Goal: Transaction & Acquisition: Obtain resource

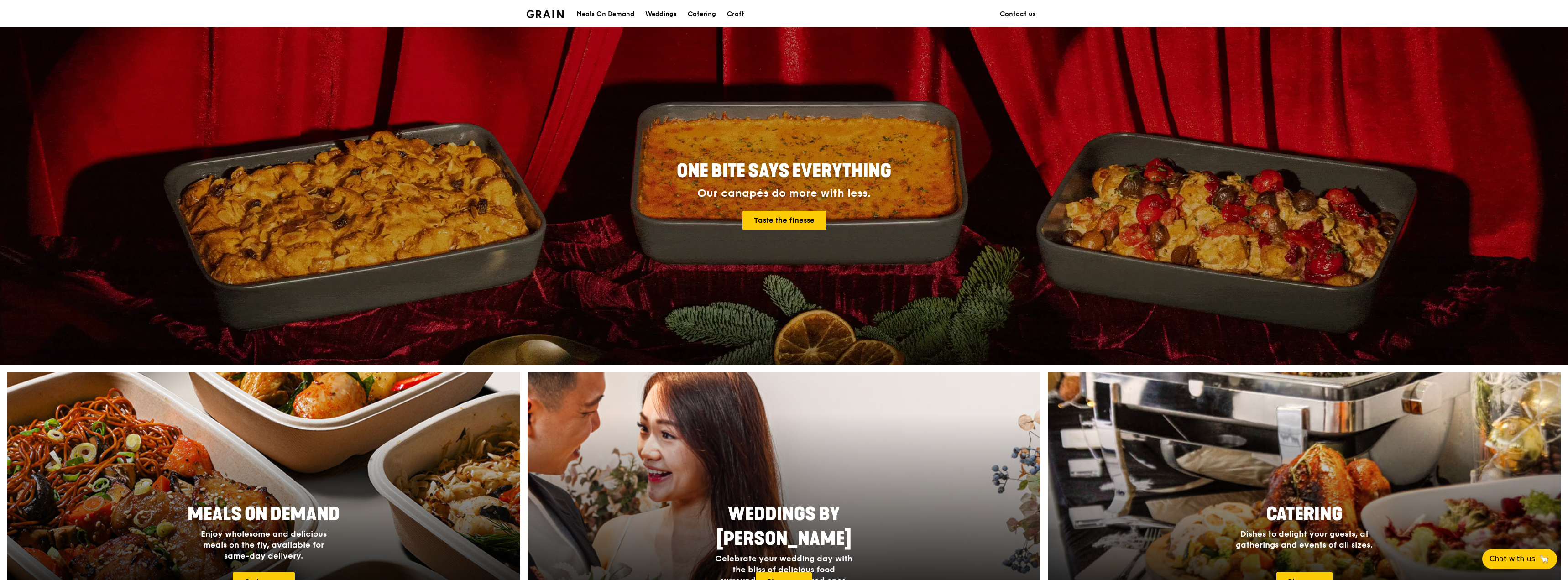
scroll to position [91, 0]
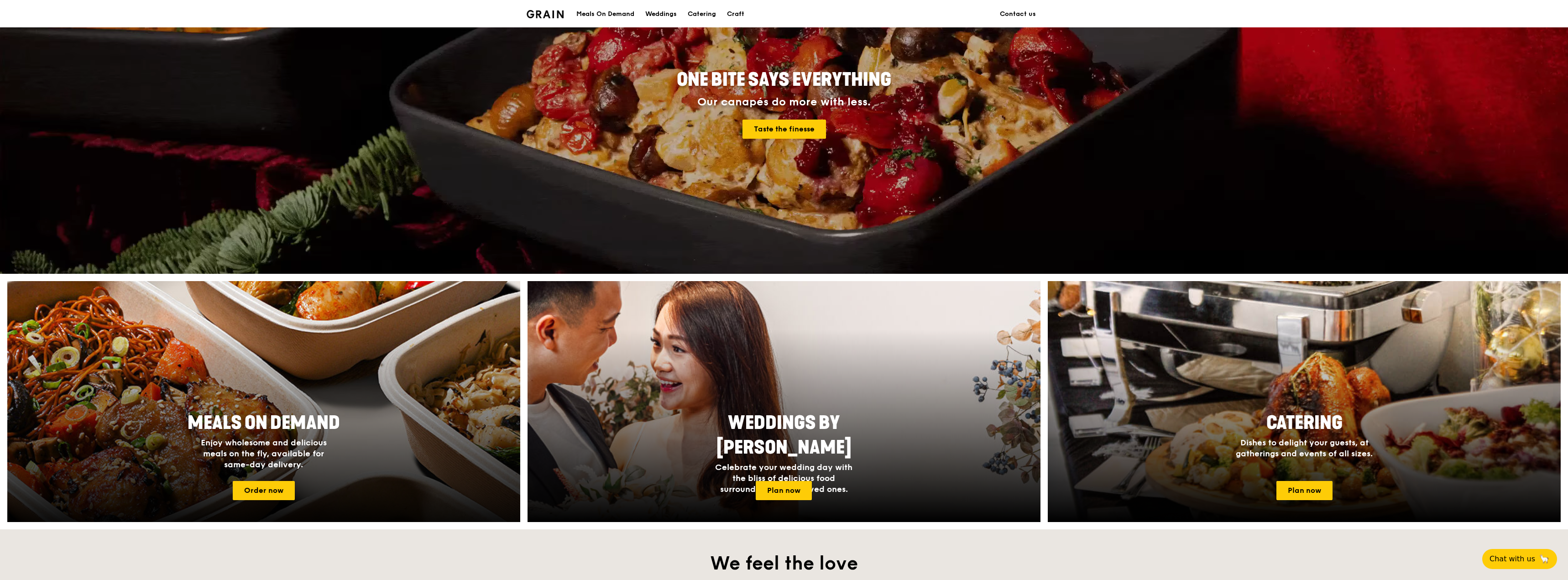
click at [183, 411] on h2 "Meals On Demand" at bounding box center [264, 423] width 172 height 24
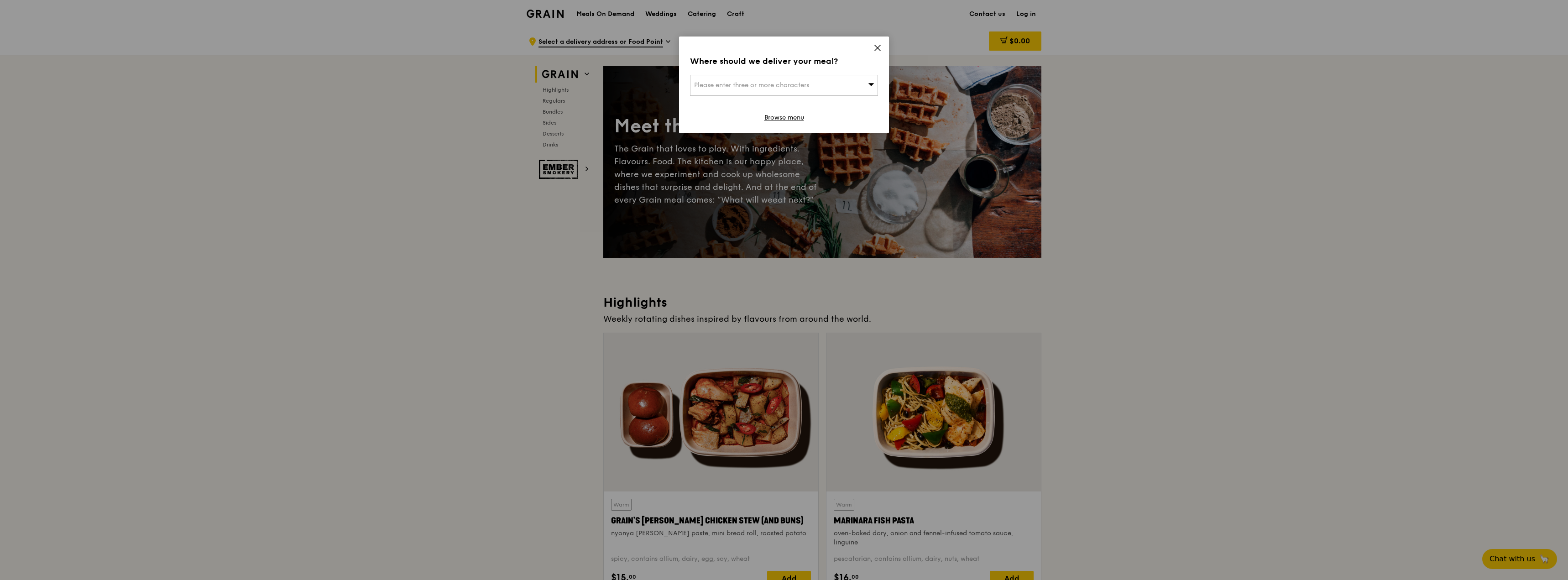
click at [879, 48] on icon at bounding box center [877, 48] width 8 height 8
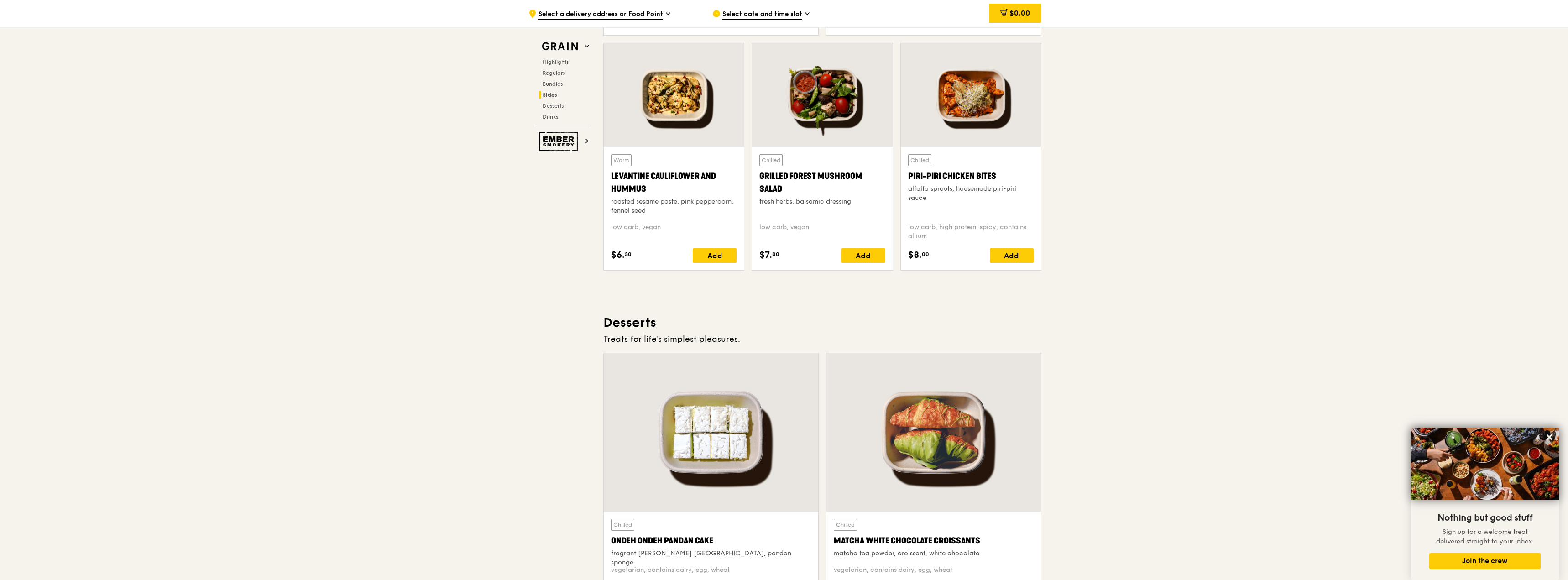
scroll to position [2372, 0]
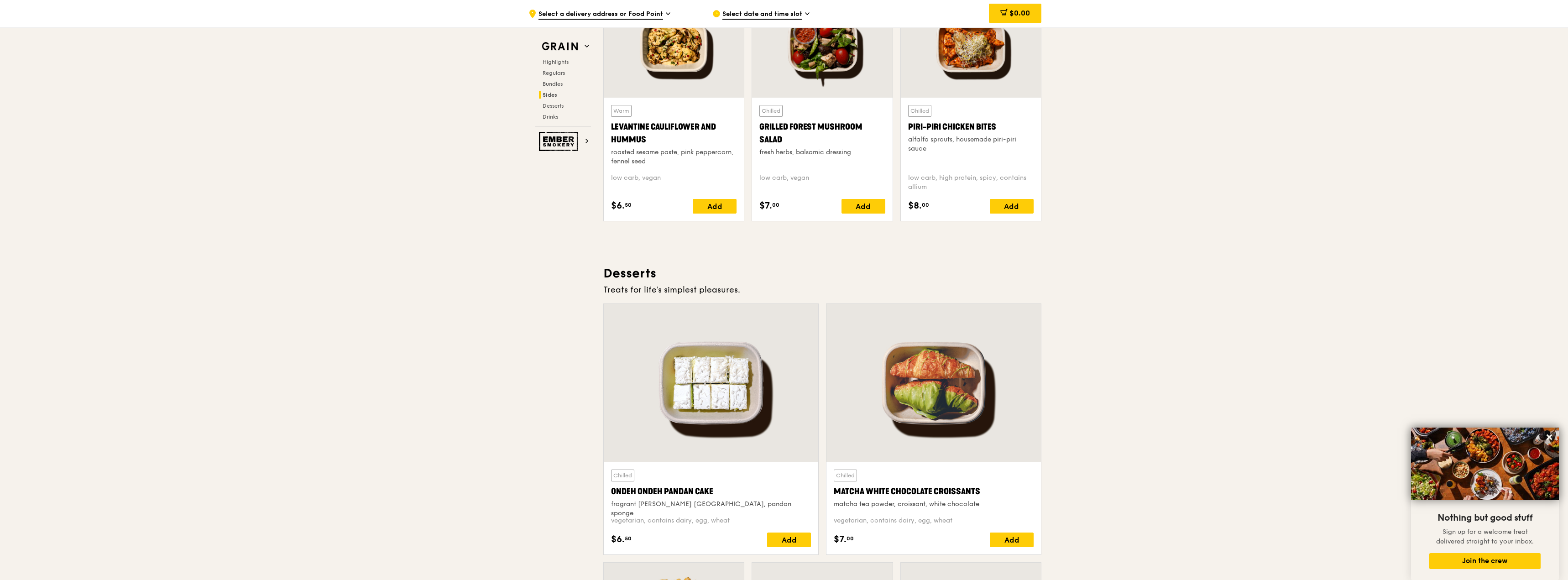
drag, startPoint x: 813, startPoint y: 298, endPoint x: 1129, endPoint y: 301, distance: 316.0
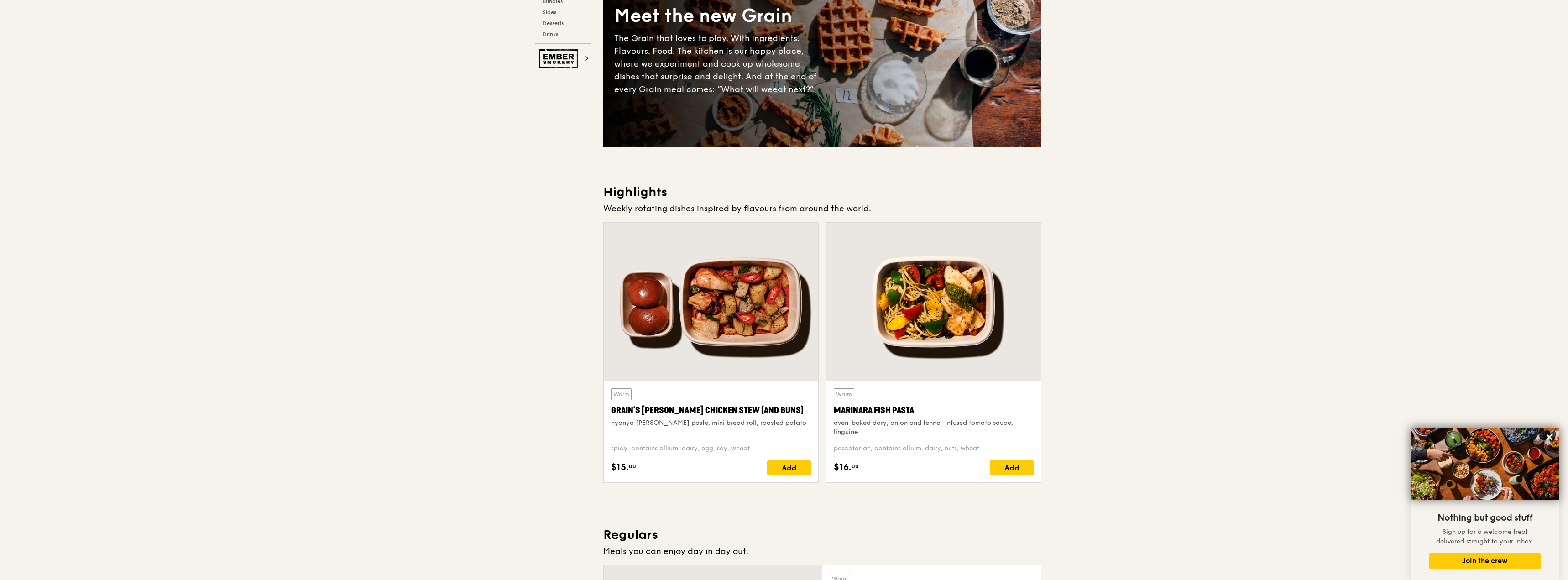
scroll to position [0, 0]
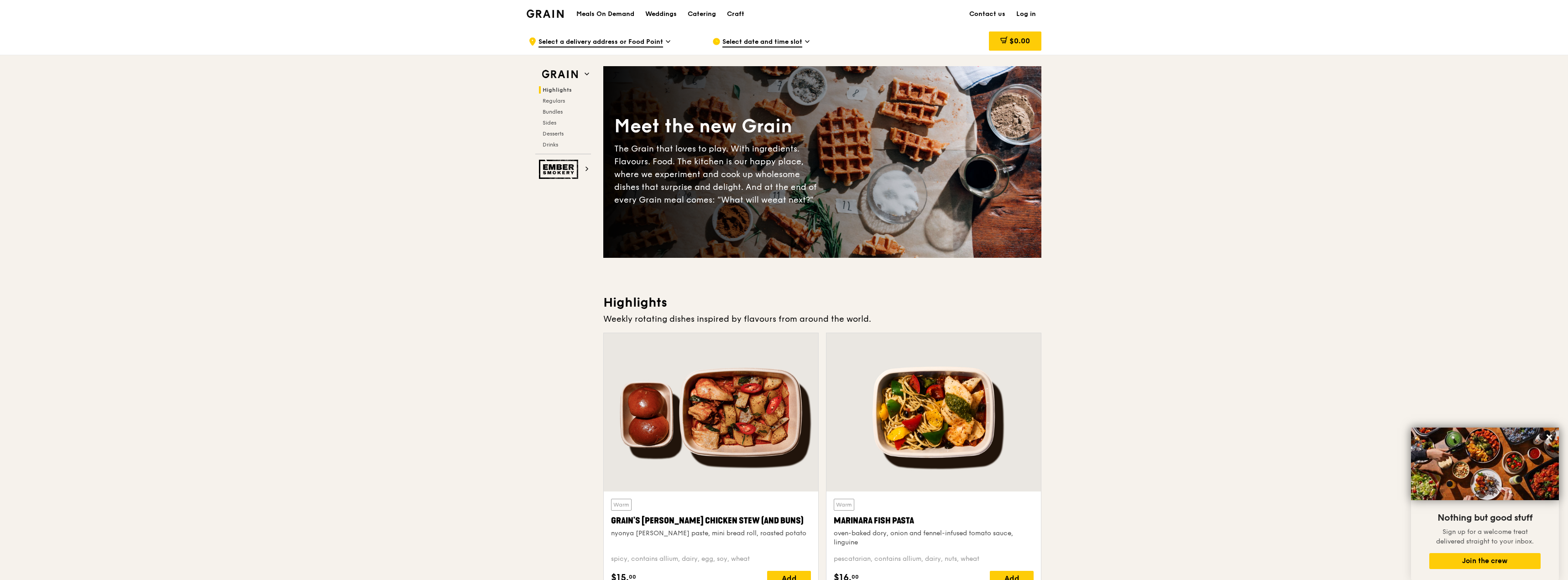
click at [553, 15] on img at bounding box center [545, 13] width 37 height 8
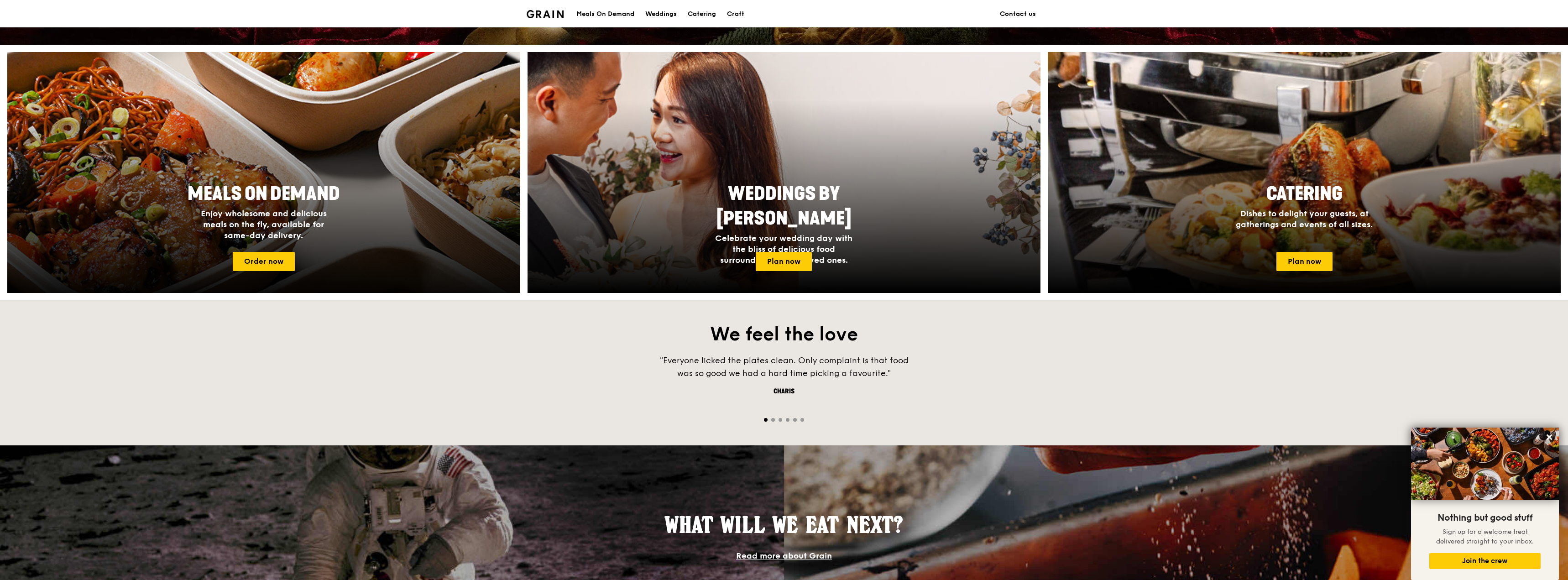
scroll to position [319, 0]
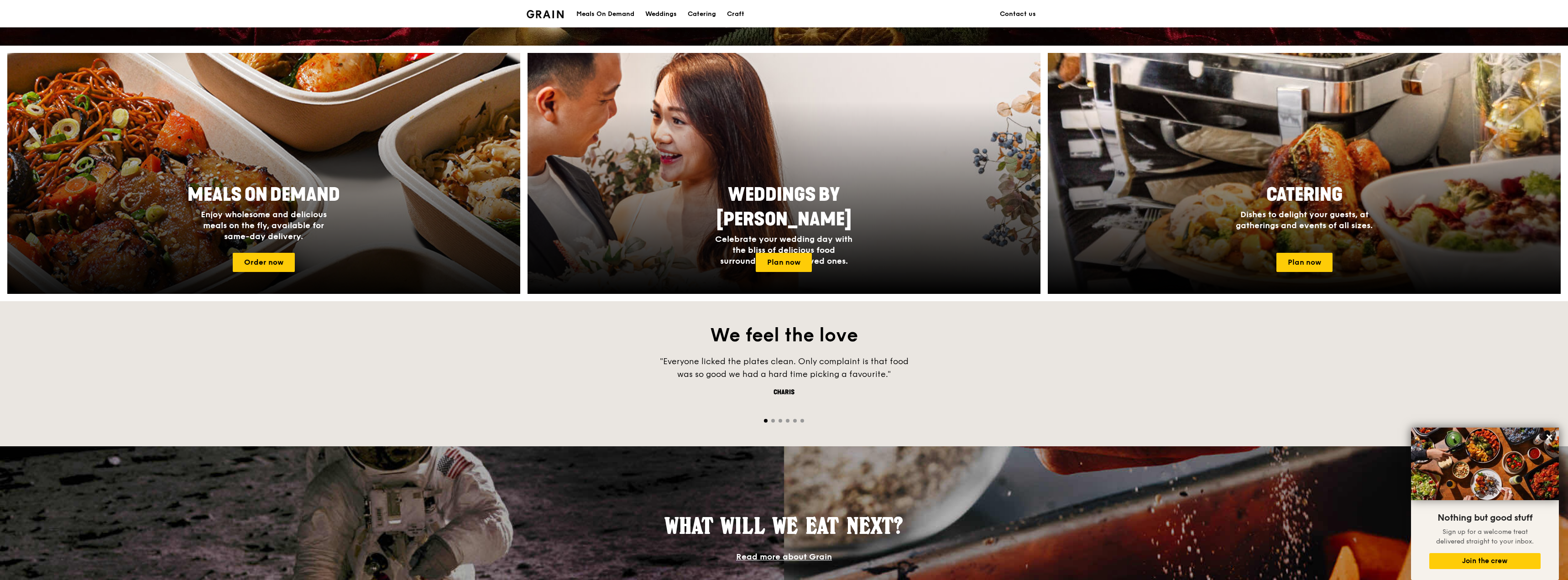
click at [328, 158] on div at bounding box center [264, 173] width 564 height 265
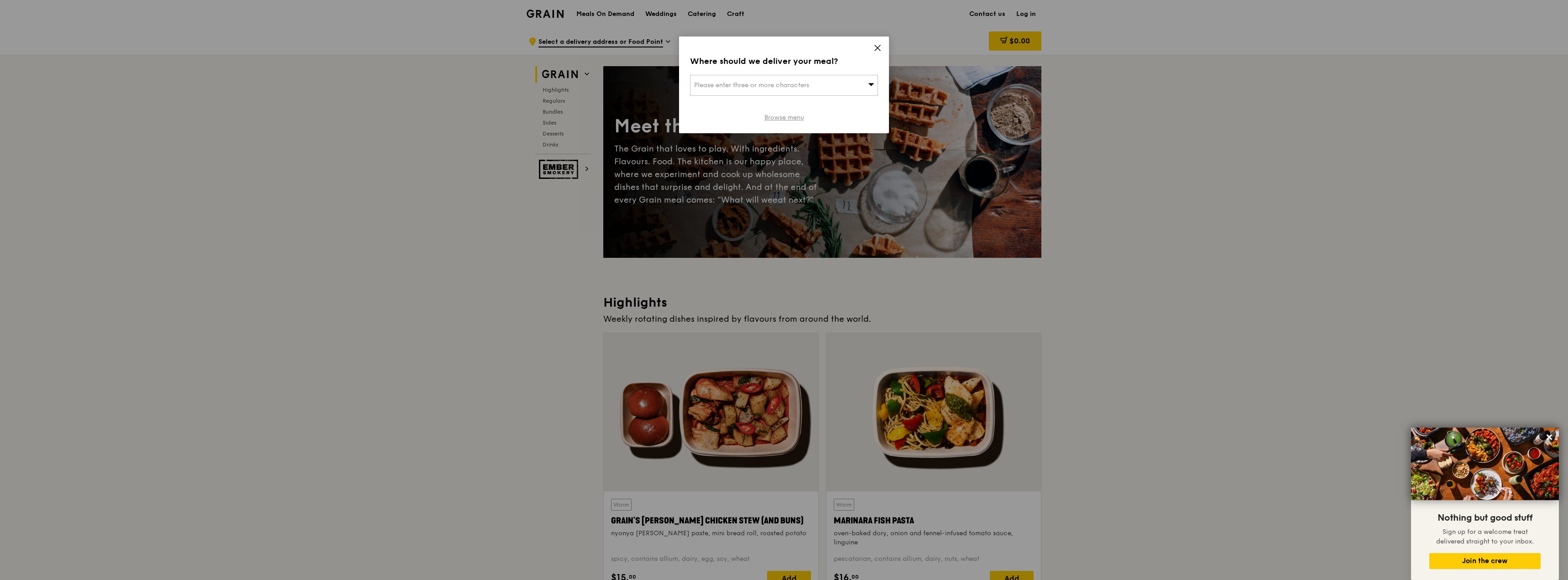
click at [776, 119] on link "Browse menu" at bounding box center [784, 118] width 40 height 9
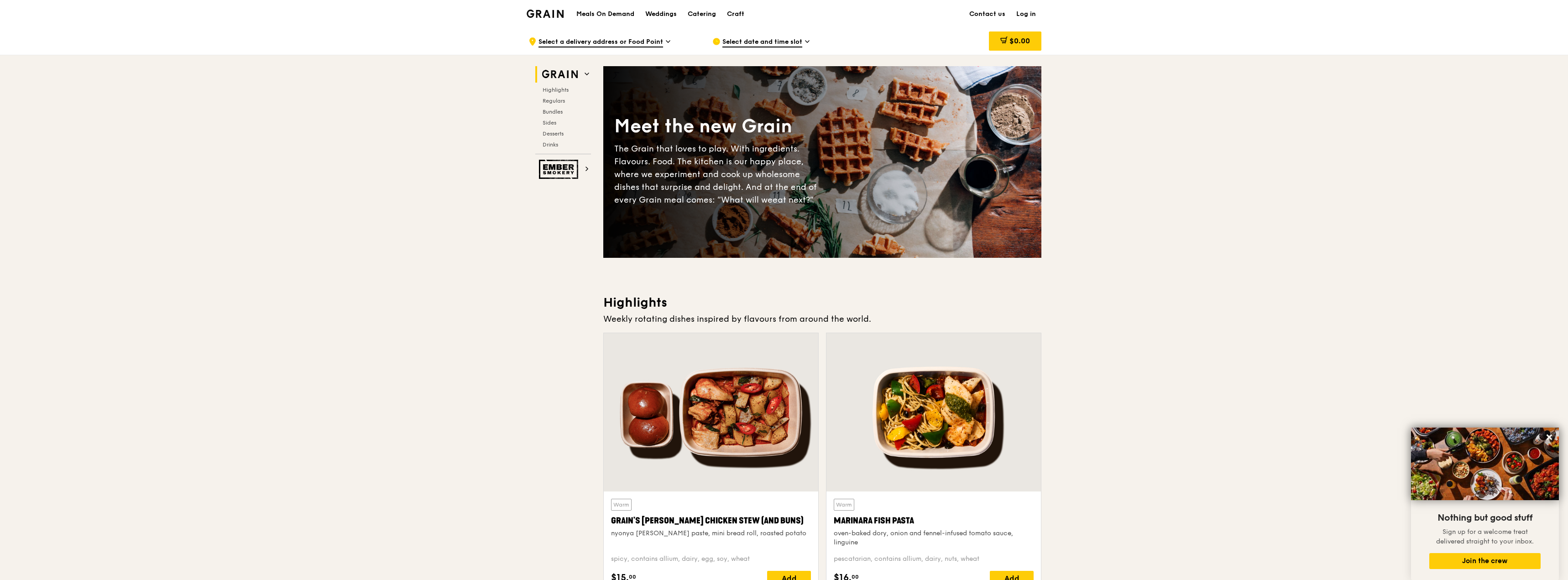
click at [724, 146] on div "The Grain that loves to play. With ingredients. Flavours. Food. The kitchen is …" at bounding box center [718, 174] width 208 height 64
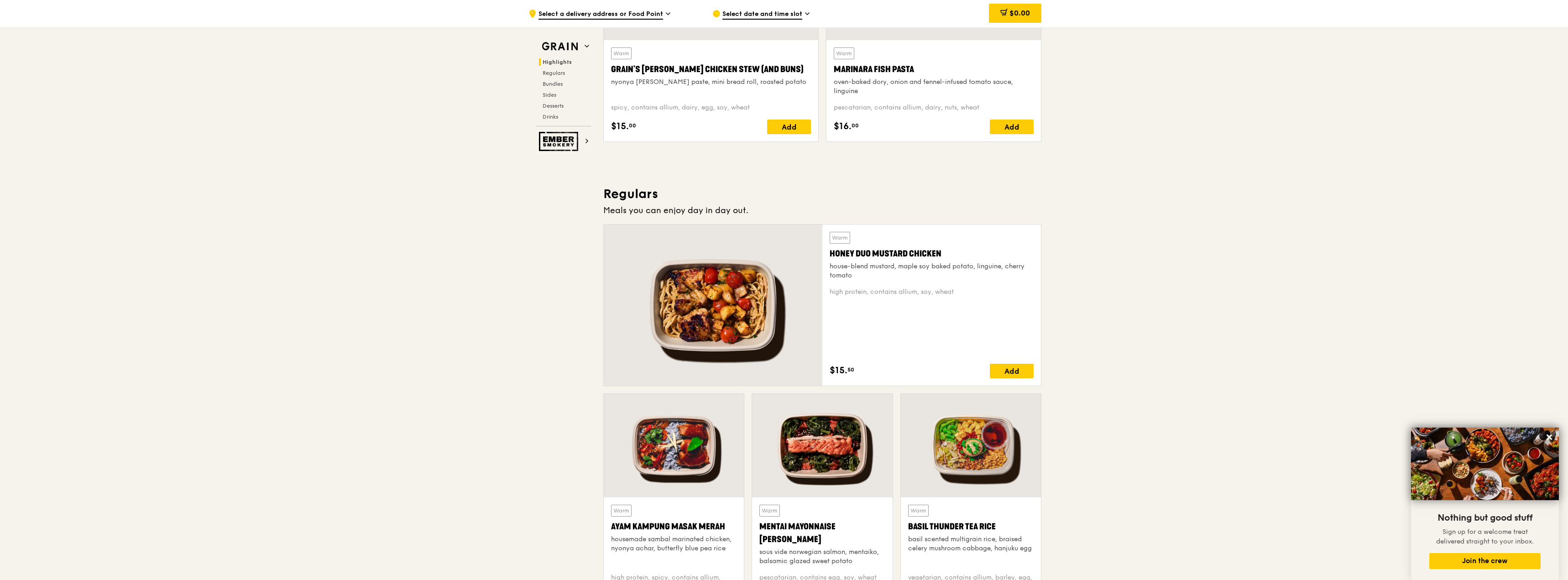
scroll to position [456, 0]
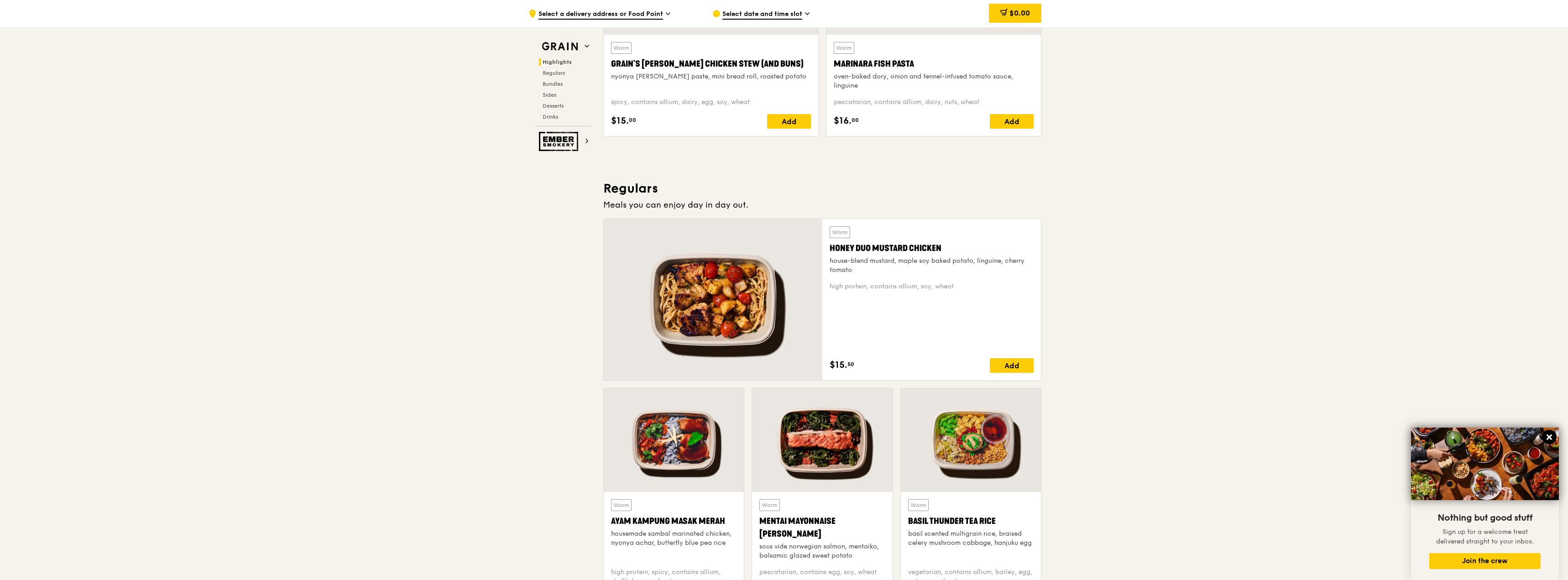
click at [1555, 439] on button at bounding box center [1549, 437] width 15 height 15
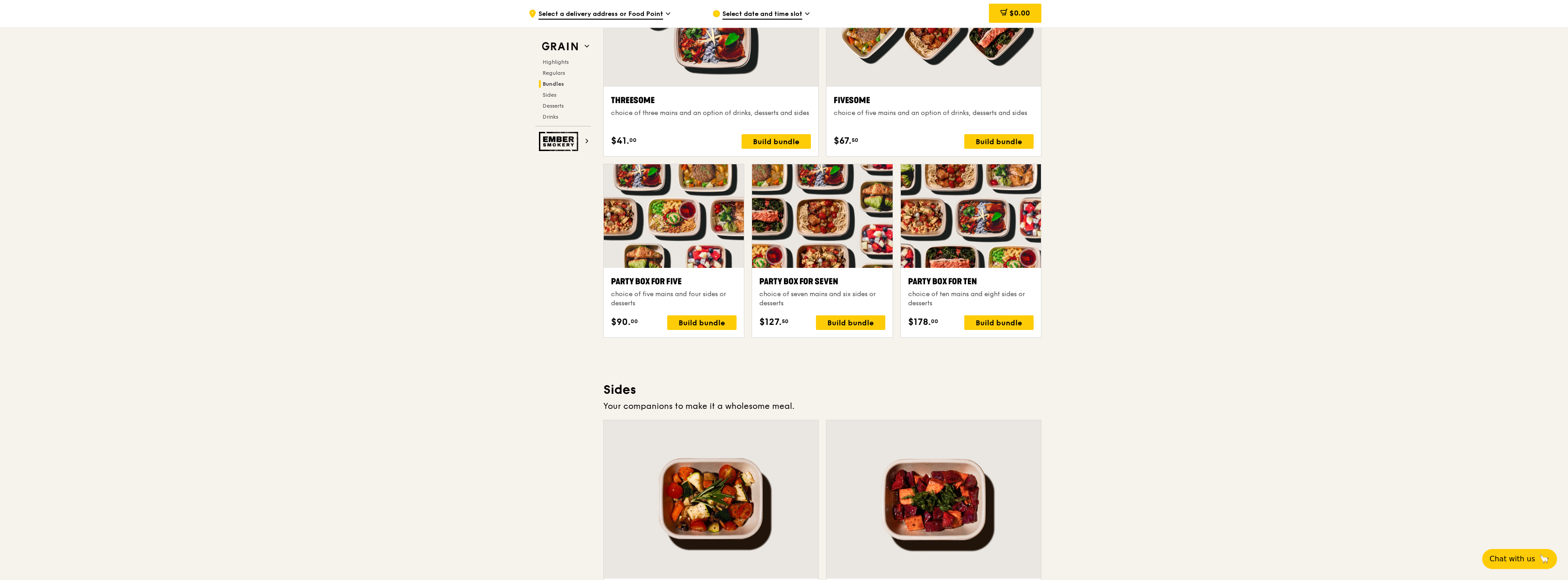
scroll to position [1688, 0]
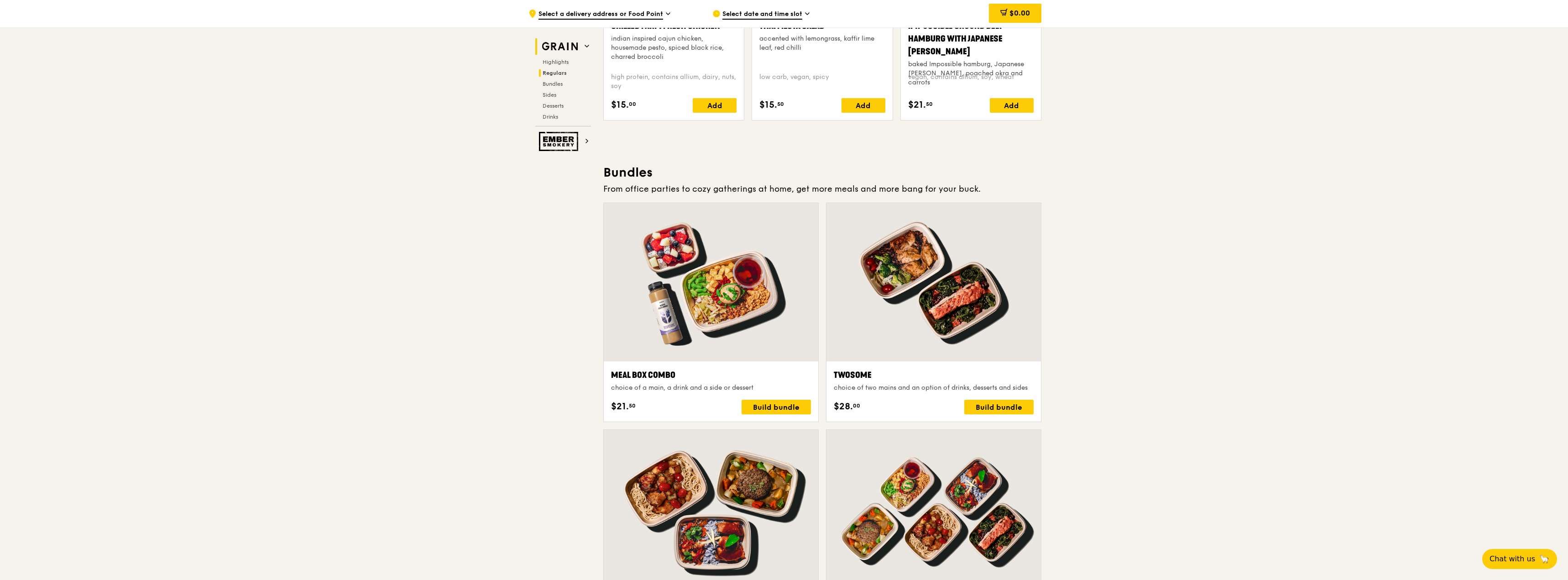
click at [555, 51] on img at bounding box center [559, 46] width 42 height 16
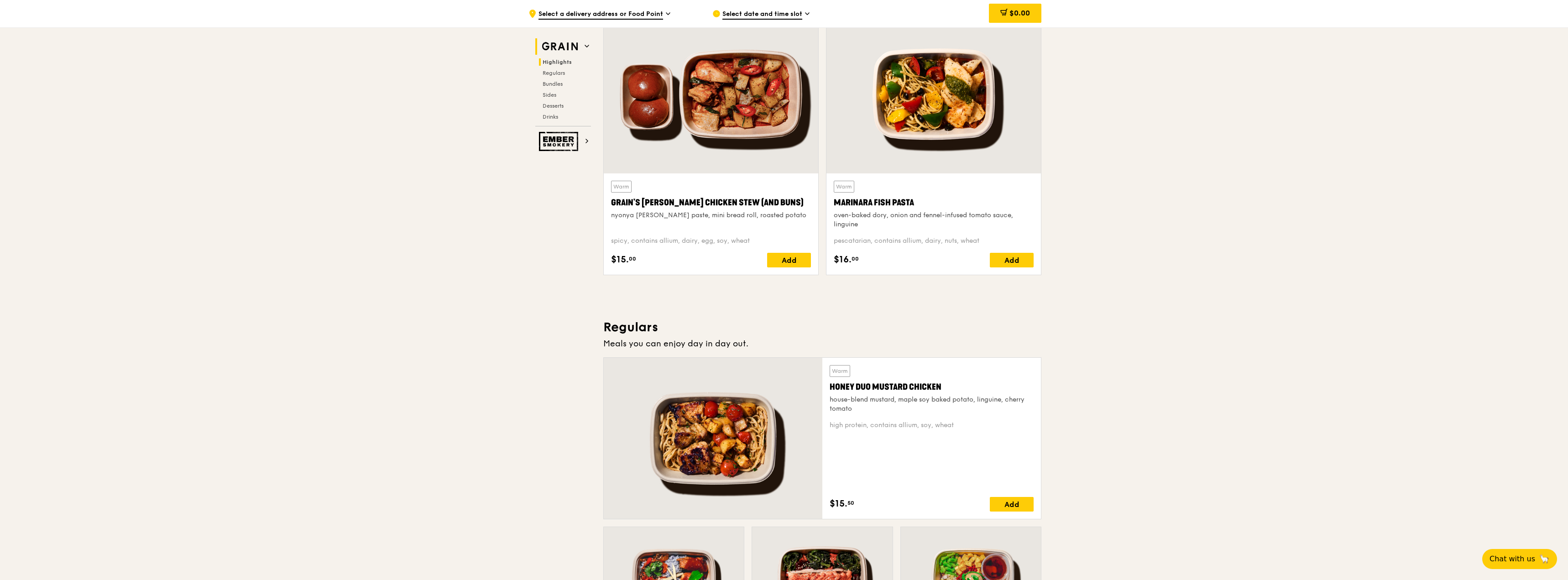
scroll to position [257, 0]
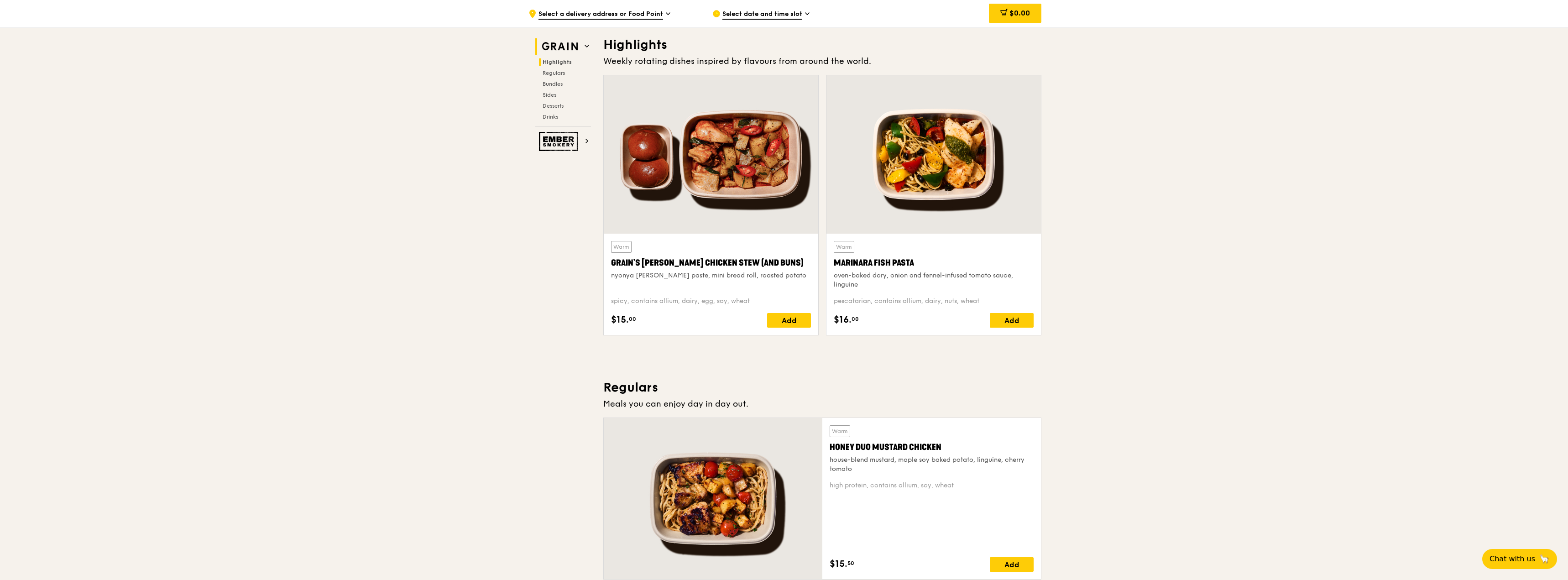
click at [588, 48] on icon at bounding box center [586, 46] width 4 height 4
click at [548, 46] on img at bounding box center [559, 46] width 42 height 16
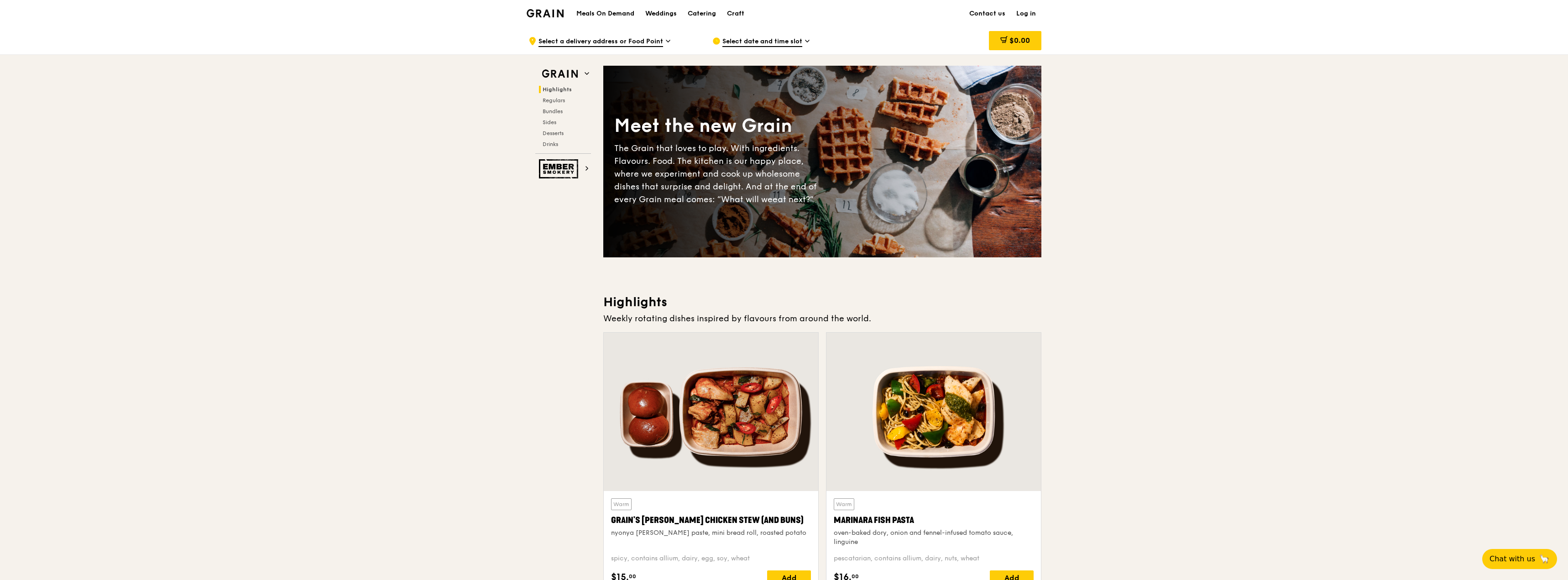
scroll to position [0, 0]
click at [552, 14] on img at bounding box center [545, 13] width 37 height 8
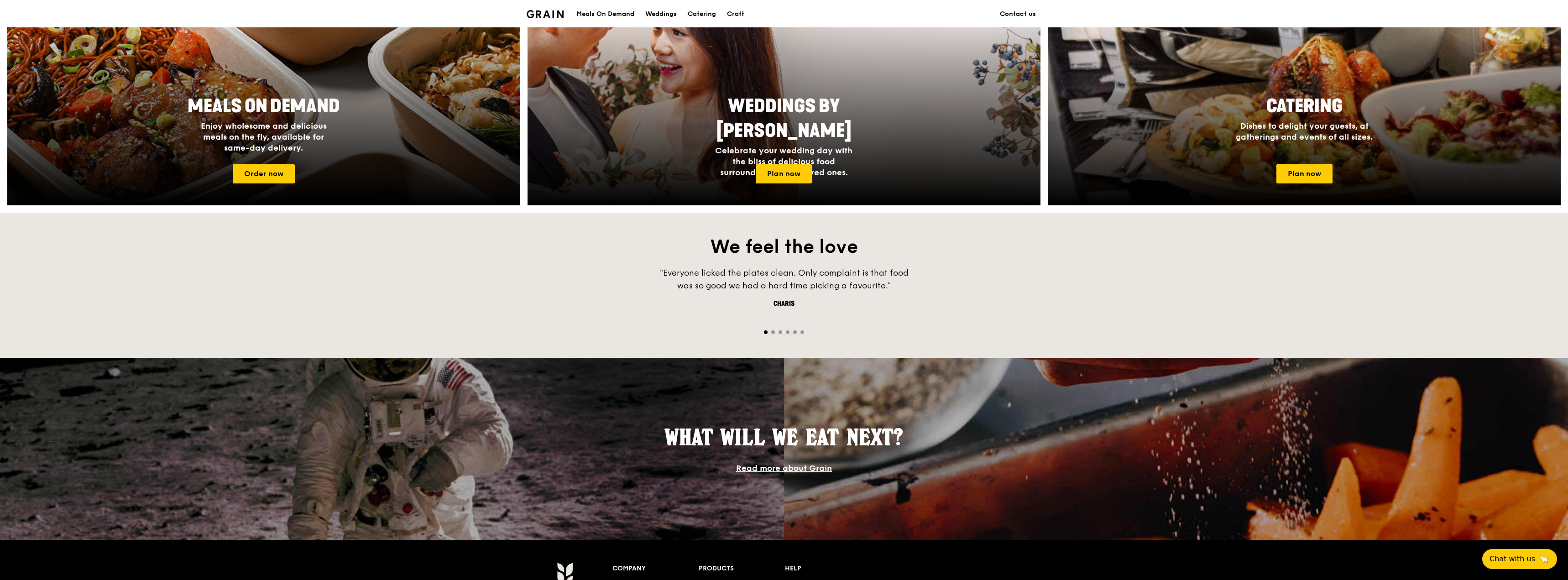
scroll to position [411, 0]
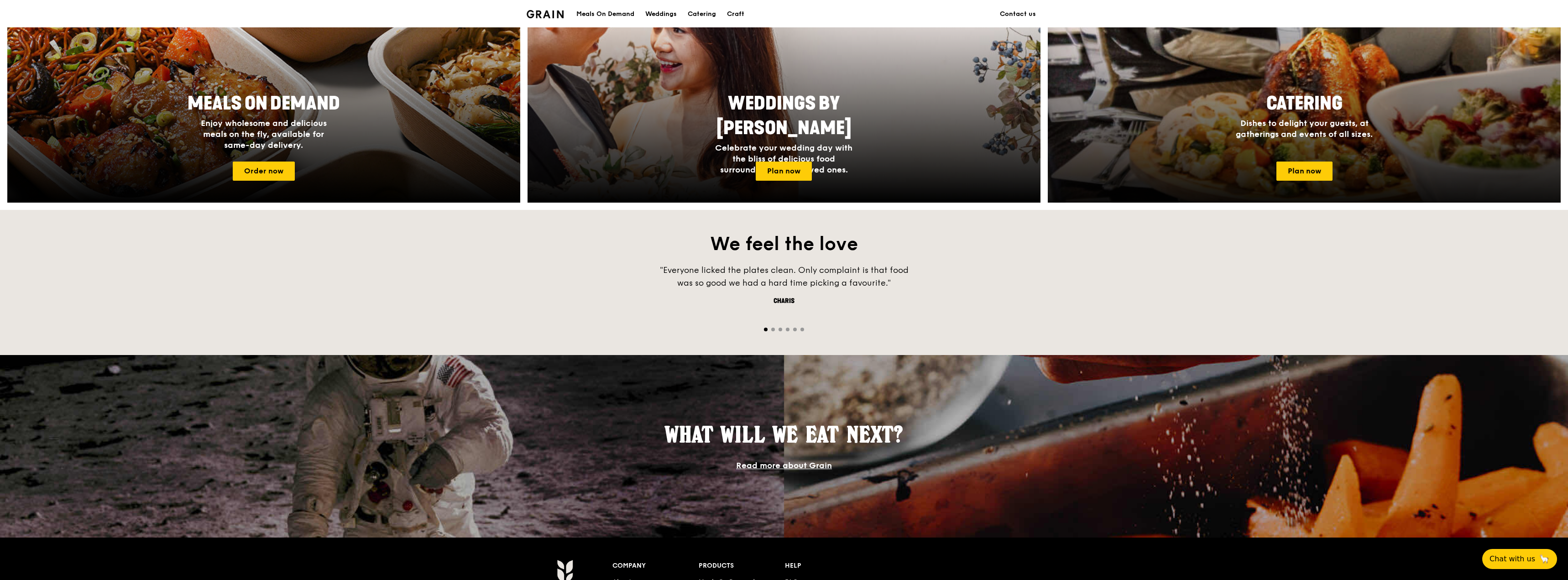
click at [1250, 115] on h2 "Catering" at bounding box center [1304, 104] width 172 height 24
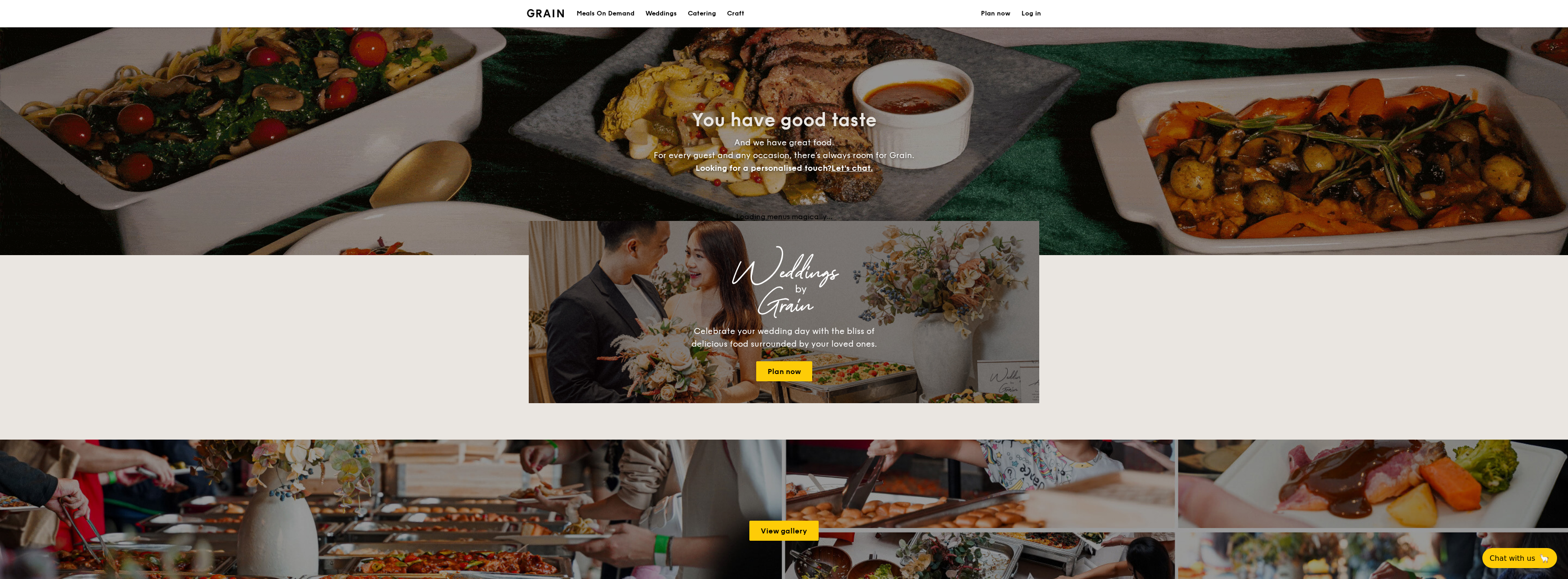
select select
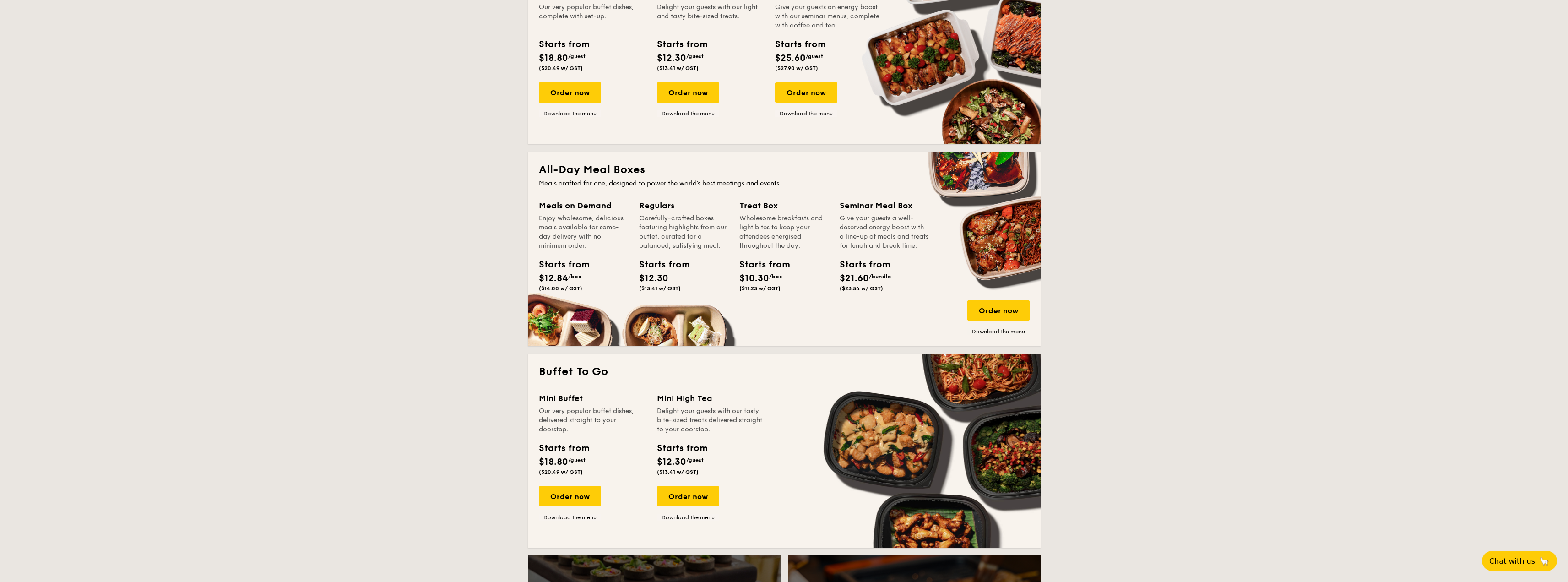
scroll to position [366, 0]
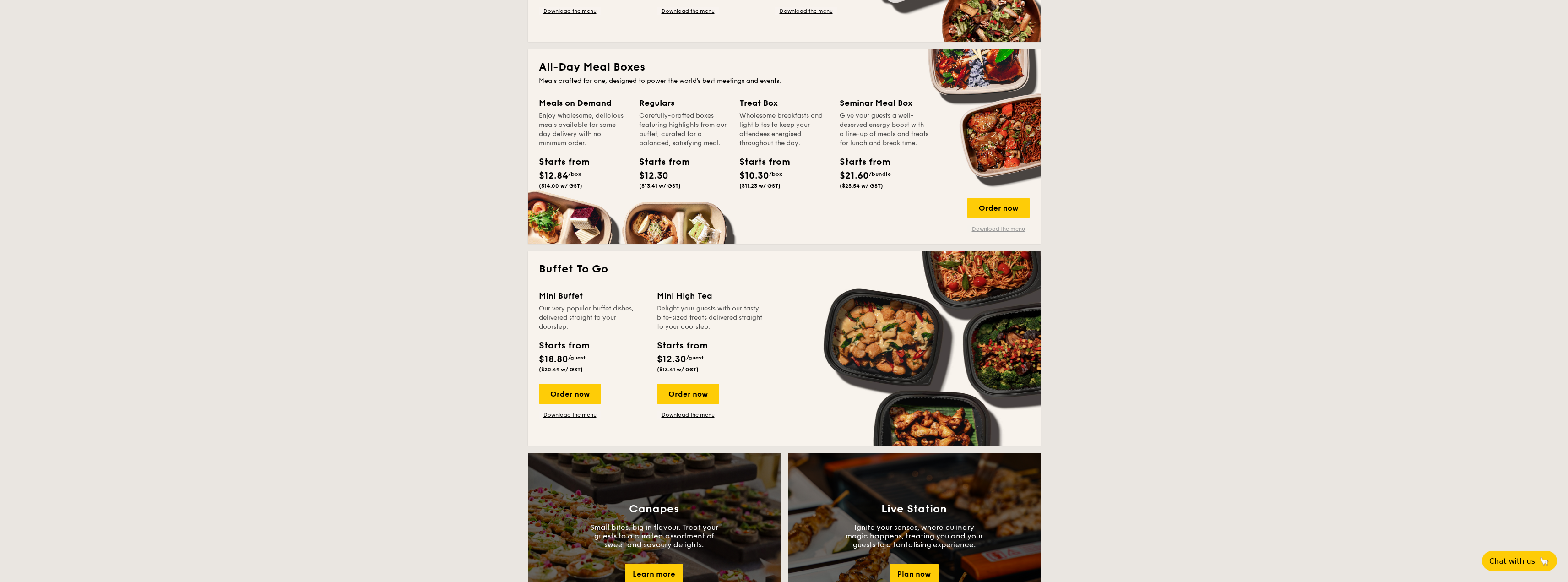
click at [988, 231] on link "Download the menu" at bounding box center [998, 229] width 62 height 7
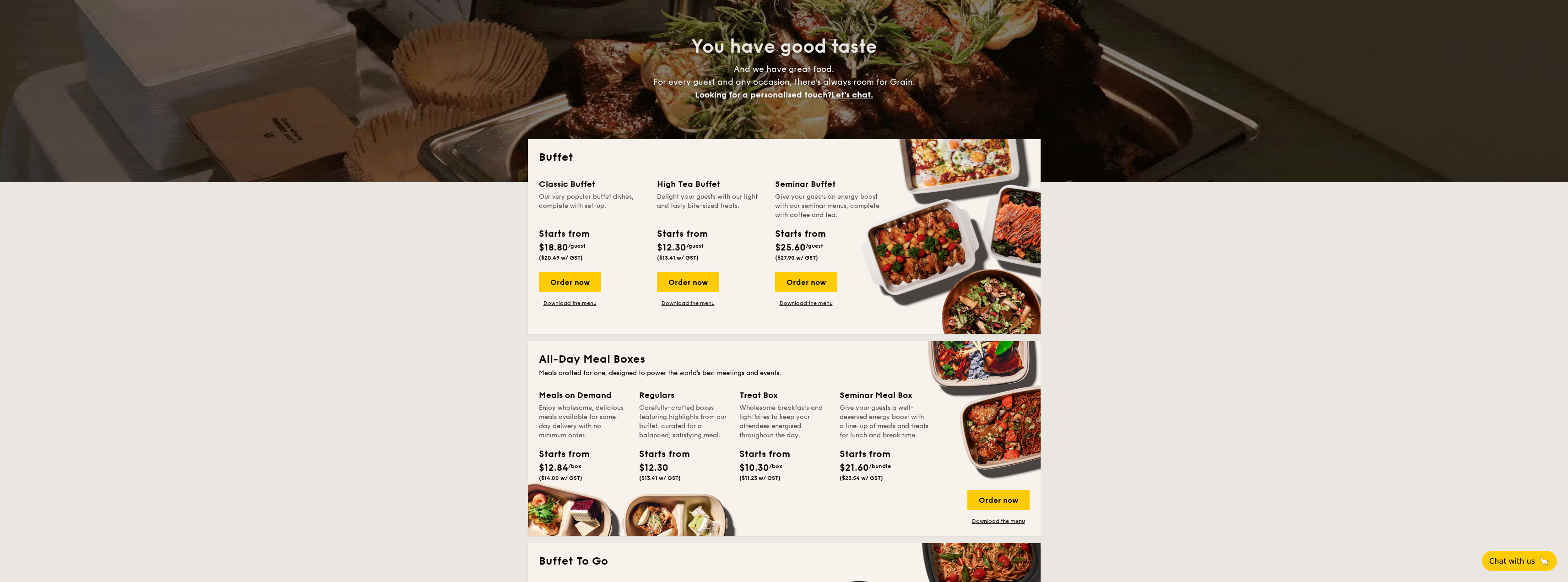
scroll to position [0, 0]
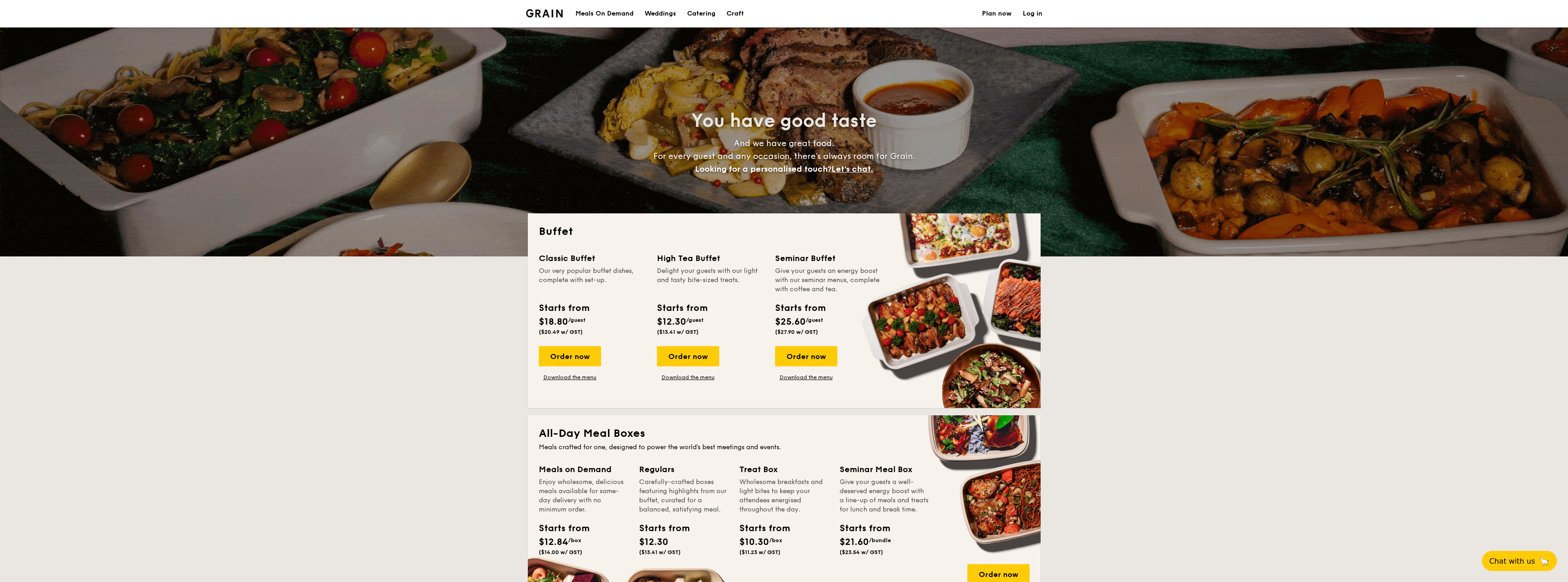
drag, startPoint x: 550, startPoint y: 5, endPoint x: 550, endPoint y: 11, distance: 6.0
click at [550, 5] on li at bounding box center [548, 13] width 45 height 28
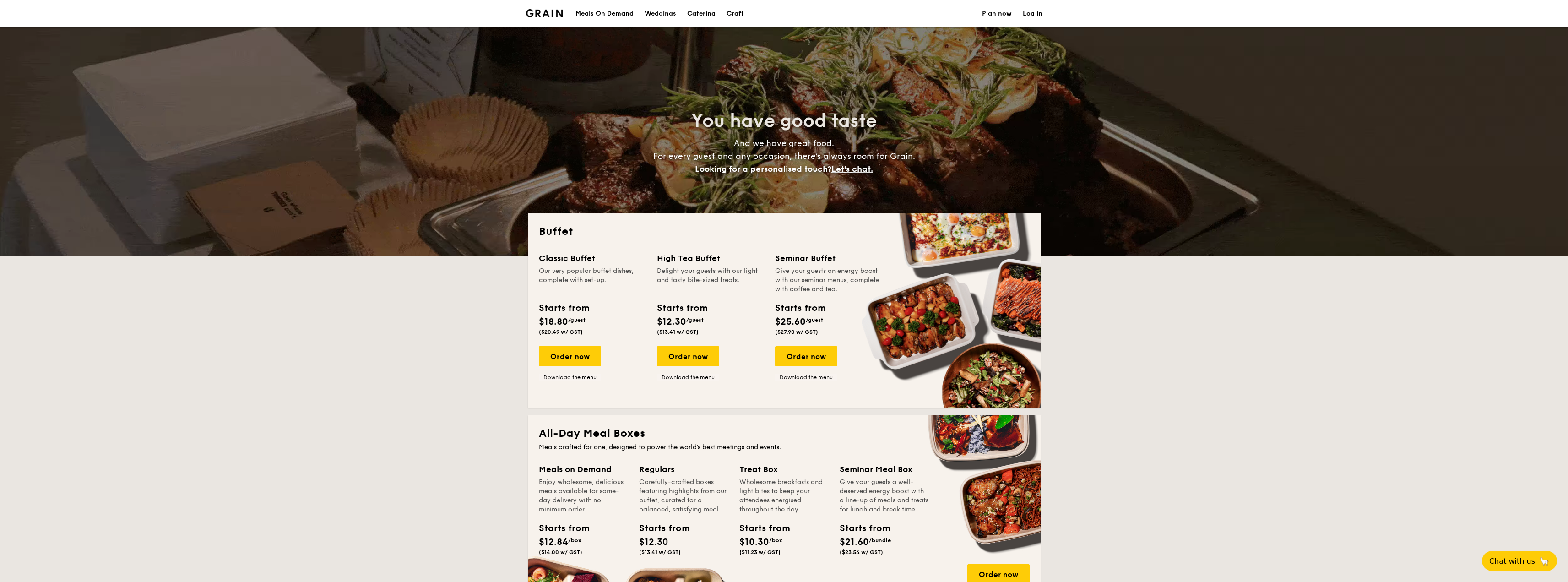
click at [550, 13] on img at bounding box center [544, 13] width 37 height 8
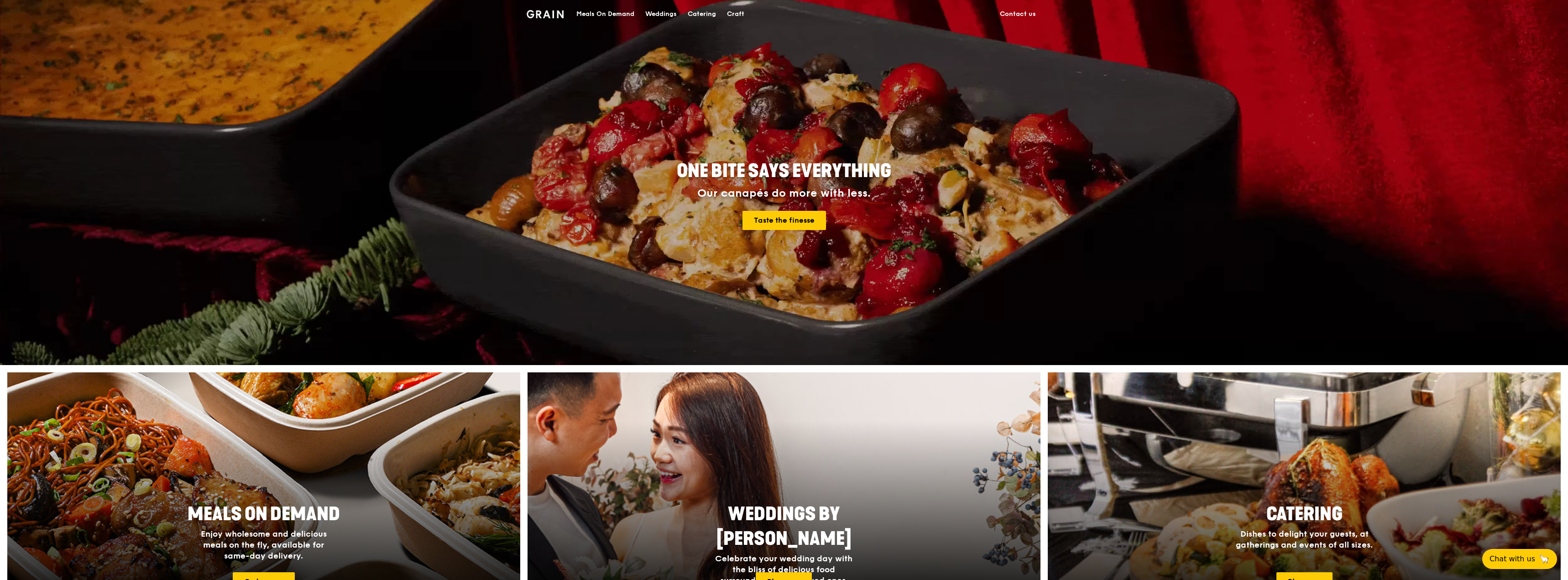
click at [1269, 507] on span "Catering" at bounding box center [1304, 514] width 76 height 22
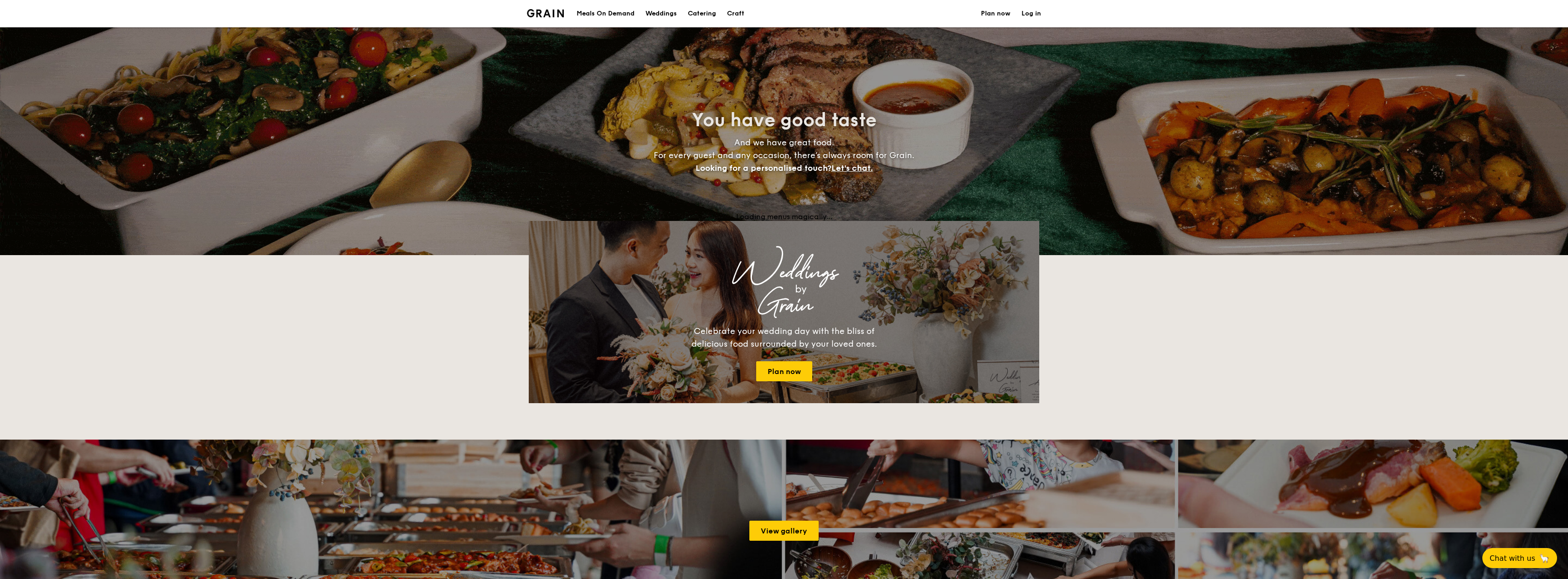
select select
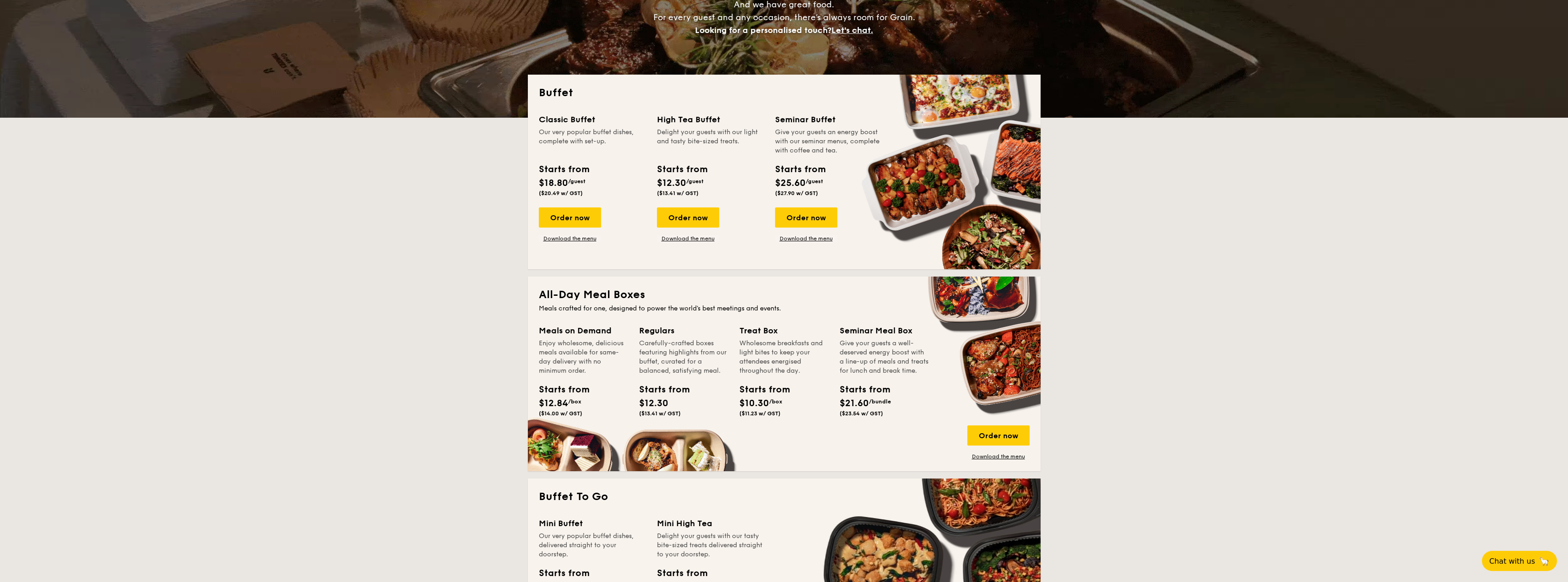
scroll to position [183, 0]
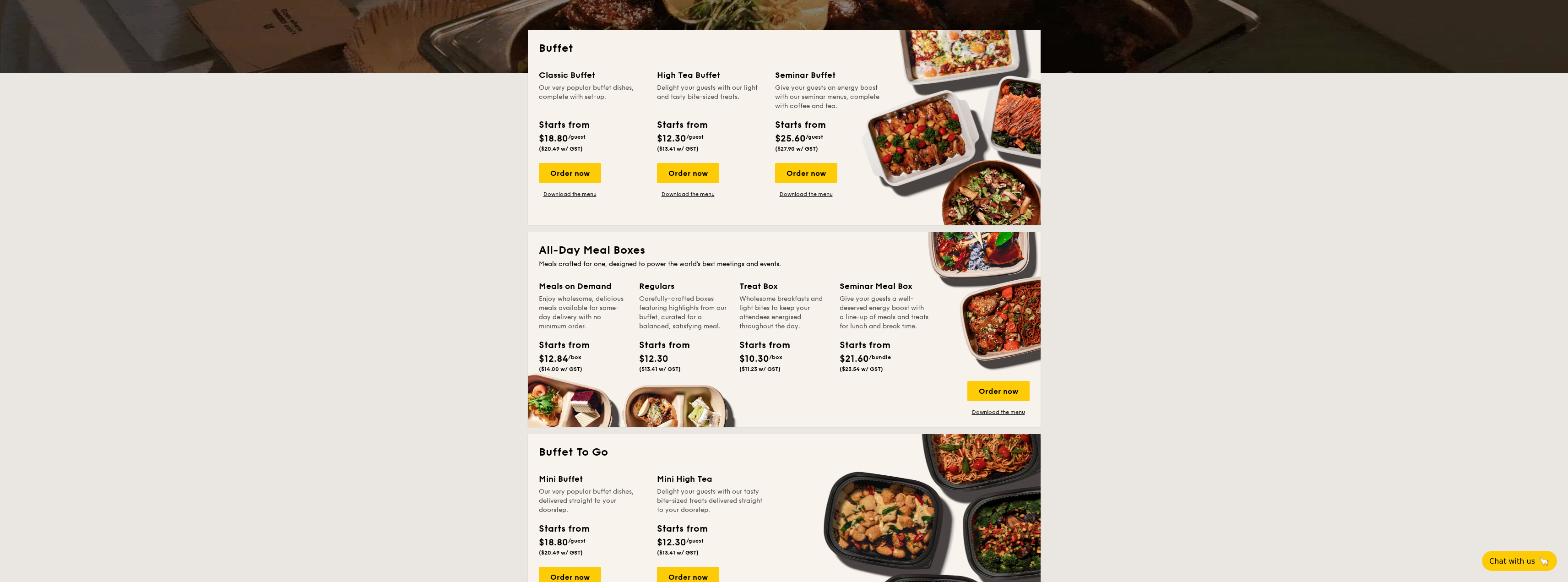
click at [834, 103] on div "Give your guests an energy boost with our seminar menus, complete with coffee a…" at bounding box center [828, 97] width 107 height 28
click at [817, 191] on link "Download the menu" at bounding box center [806, 194] width 62 height 7
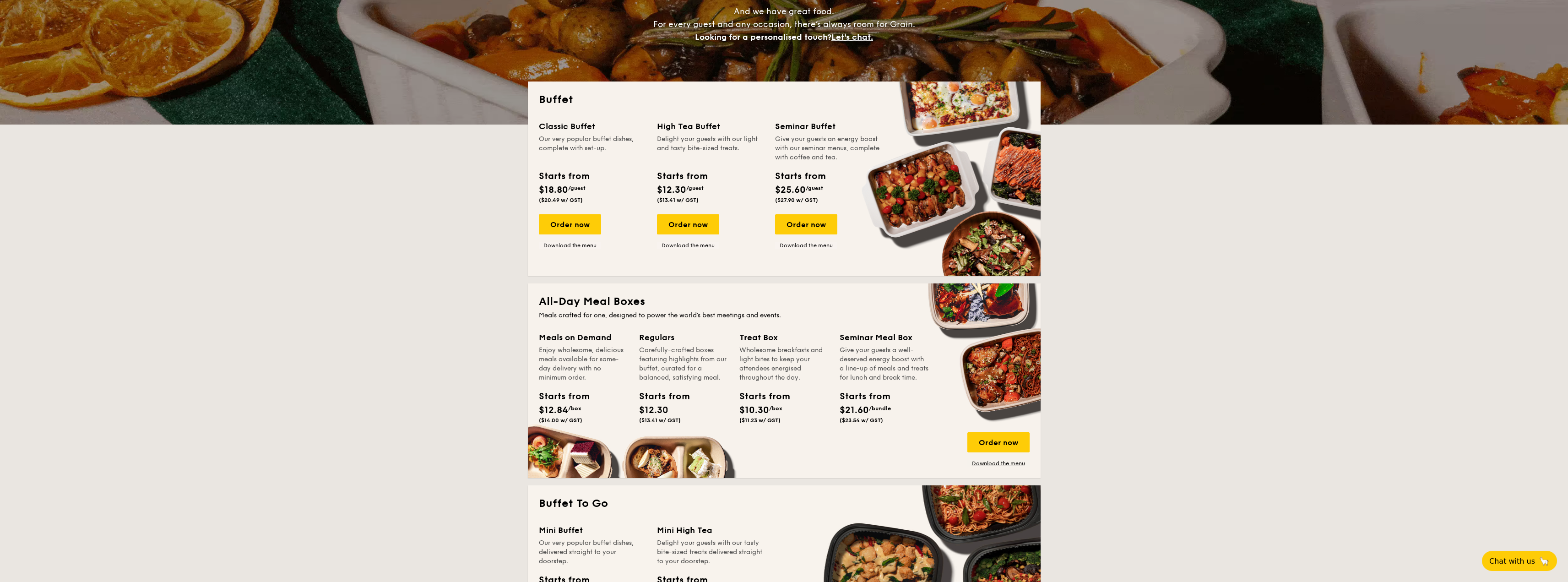
scroll to position [138, 0]
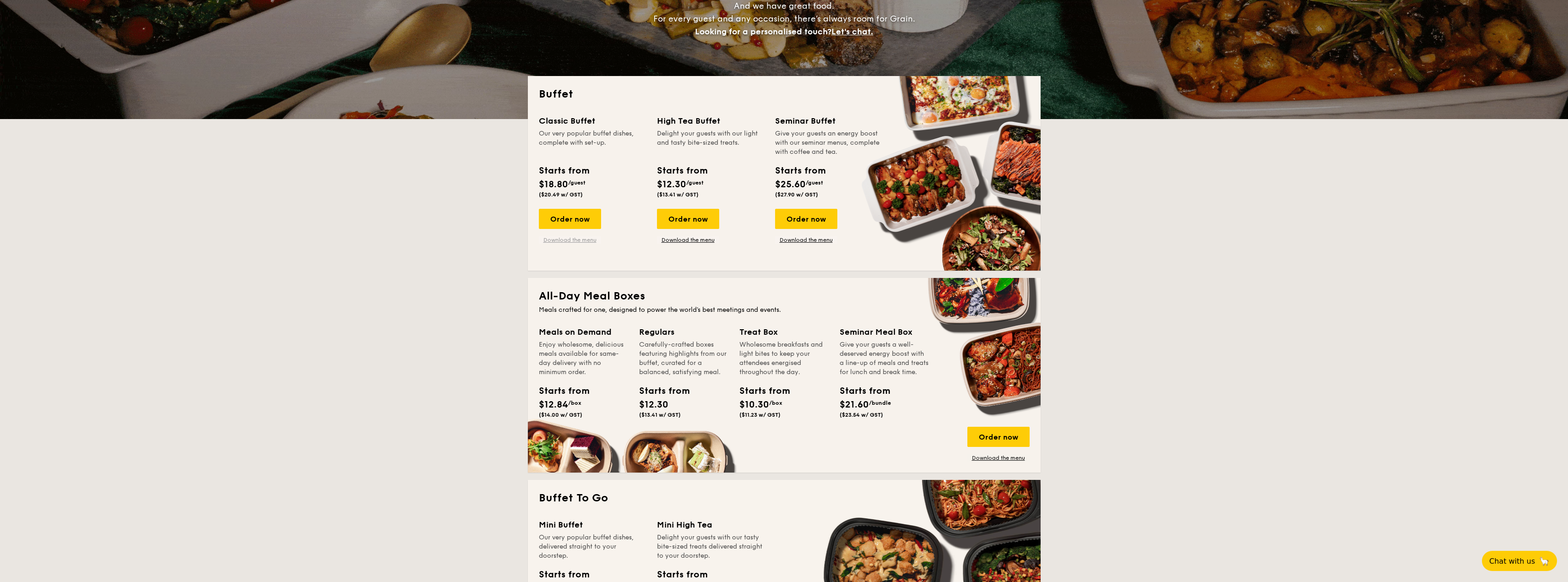
click at [567, 238] on link "Download the menu" at bounding box center [570, 240] width 62 height 7
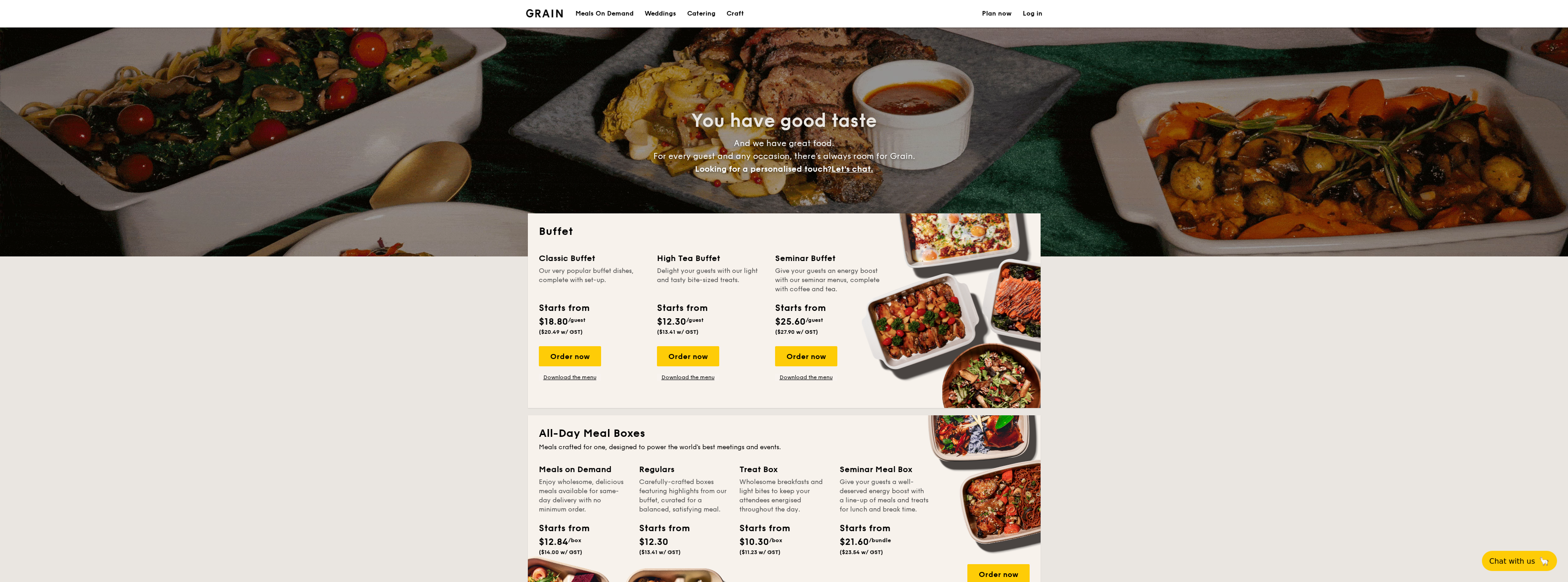
select select
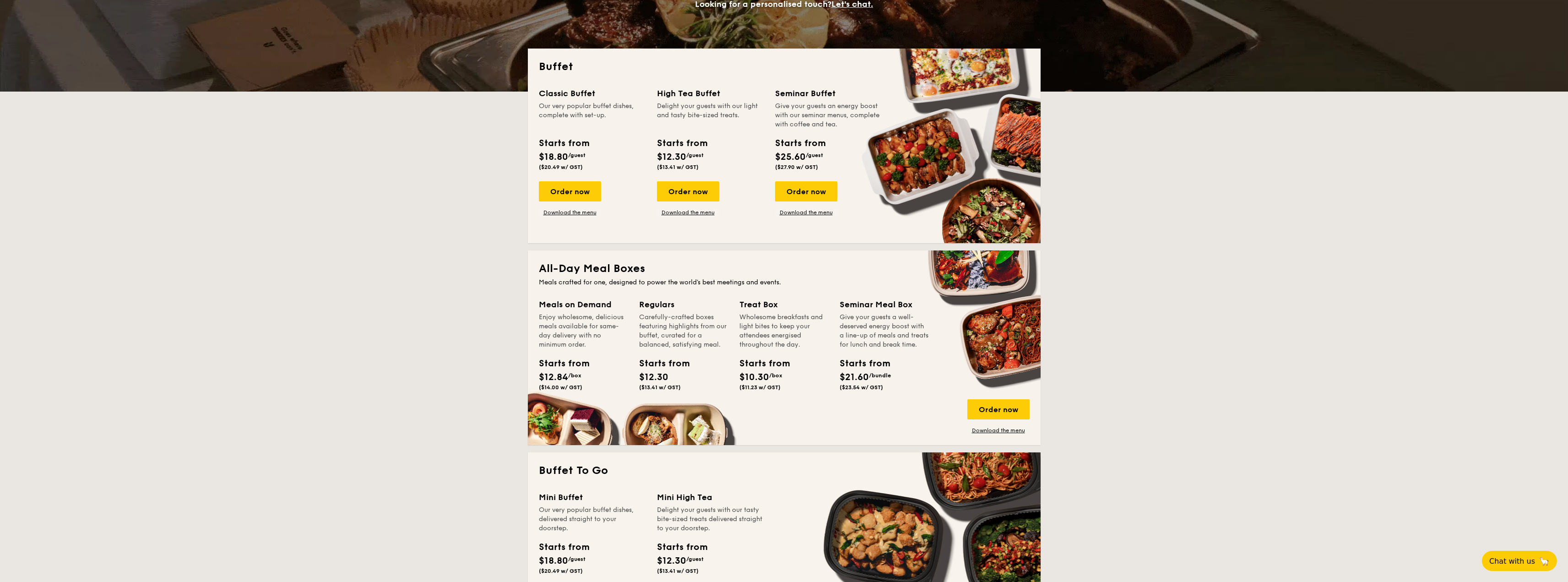
scroll to position [138, 0]
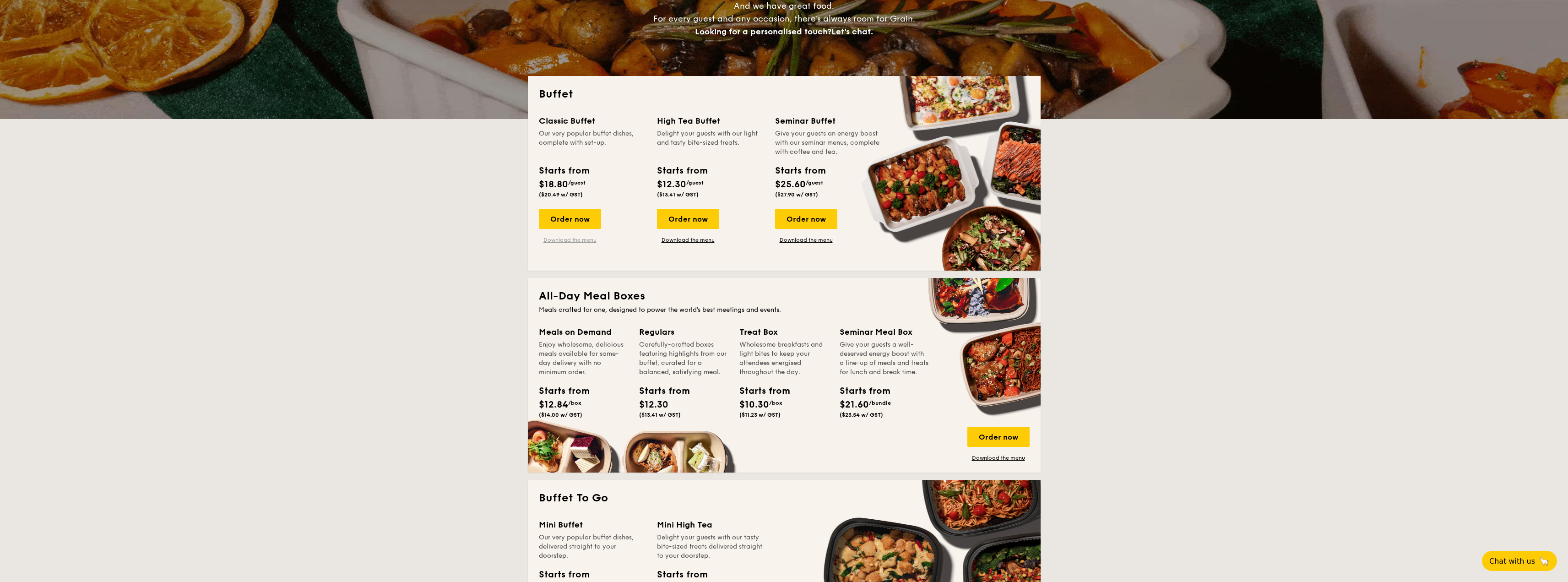
click at [578, 241] on link "Download the menu" at bounding box center [570, 240] width 62 height 7
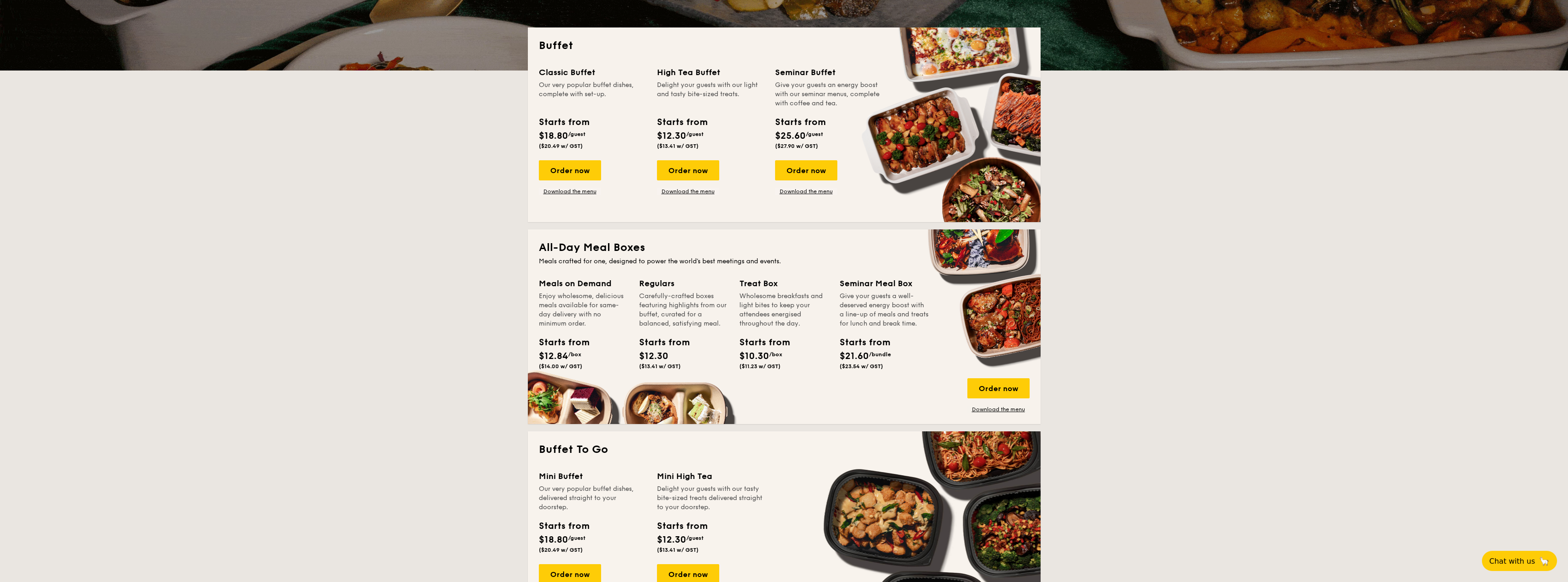
scroll to position [183, 0]
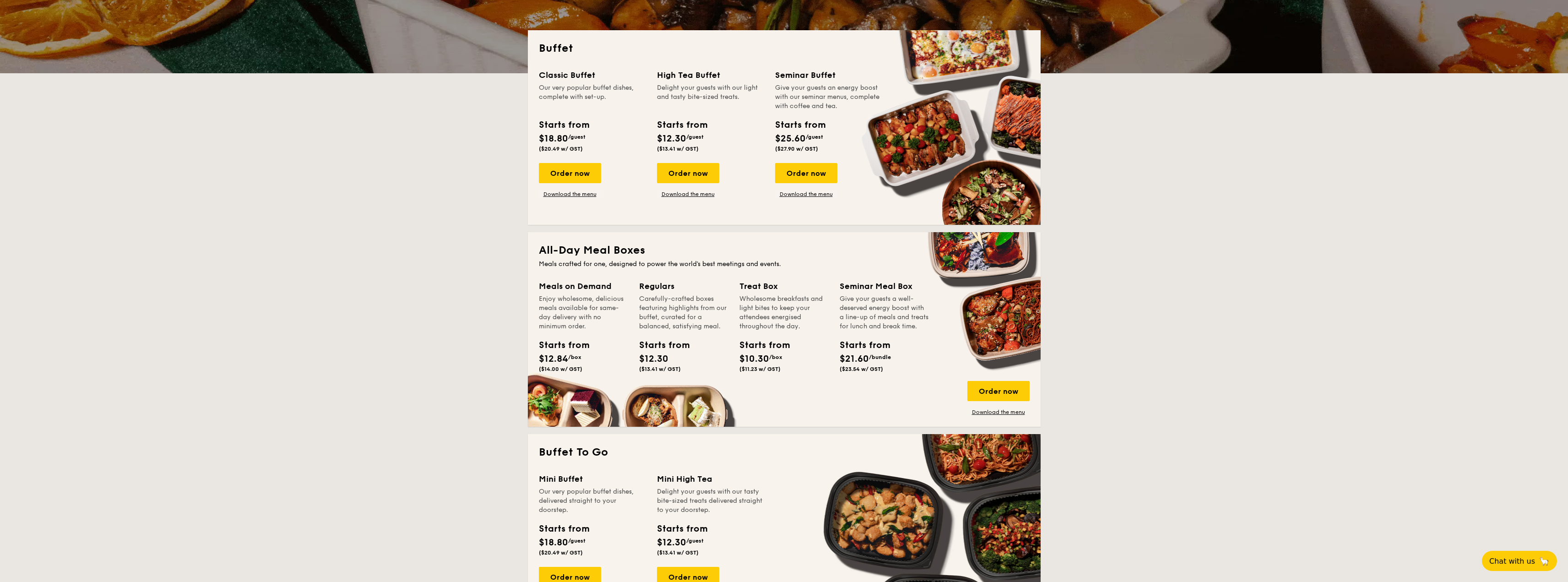
click at [817, 198] on div "Classic Buffet Our very popular buffet dishes, complete with set-up. Starts fro…" at bounding box center [784, 141] width 491 height 145
click at [817, 194] on link "Download the menu" at bounding box center [806, 194] width 62 height 7
